Goal: Task Accomplishment & Management: Manage account settings

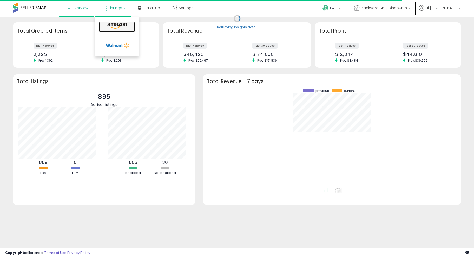
click at [107, 26] on icon at bounding box center [117, 25] width 23 height 7
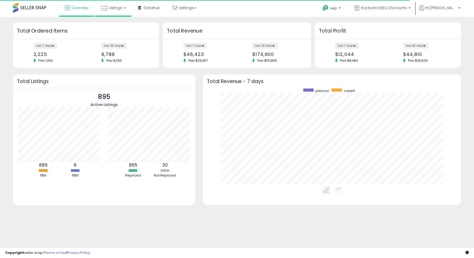
scroll to position [98, 248]
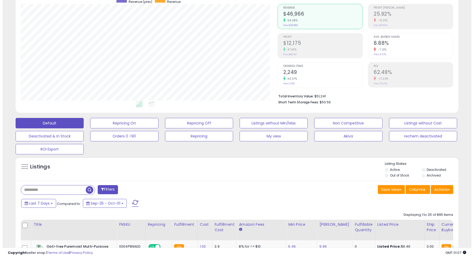
scroll to position [29, 0]
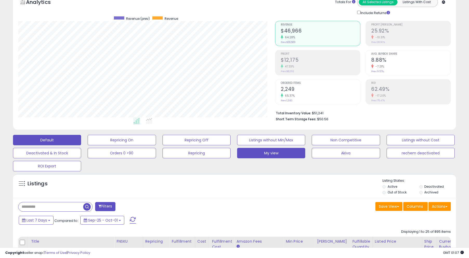
click at [294, 155] on button "My view" at bounding box center [271, 153] width 68 height 10
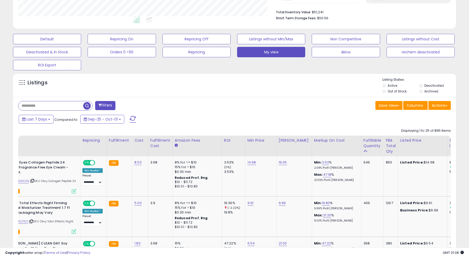
scroll to position [0, 78]
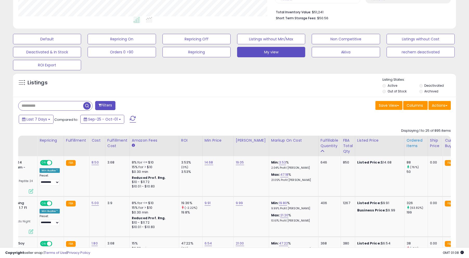
click at [411, 145] on div "Ordered Items" at bounding box center [416, 143] width 19 height 11
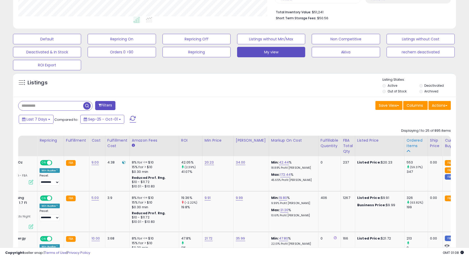
scroll to position [0, 0]
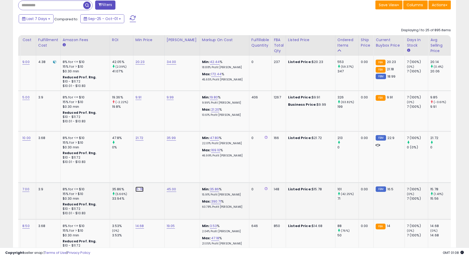
click at [138, 186] on link "15.78" at bounding box center [139, 188] width 8 height 5
type input "*"
type input "*****"
click button "submit" at bounding box center [151, 171] width 9 height 8
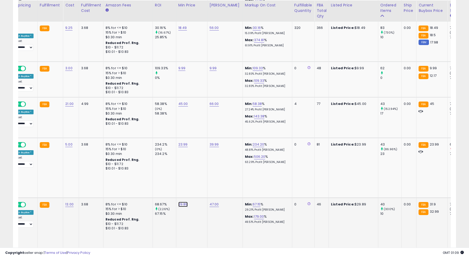
click at [182, 202] on link "29.89" at bounding box center [182, 204] width 9 height 5
type input "*"
type input "**"
click button "submit" at bounding box center [195, 176] width 9 height 8
